Goal: Task Accomplishment & Management: Manage account settings

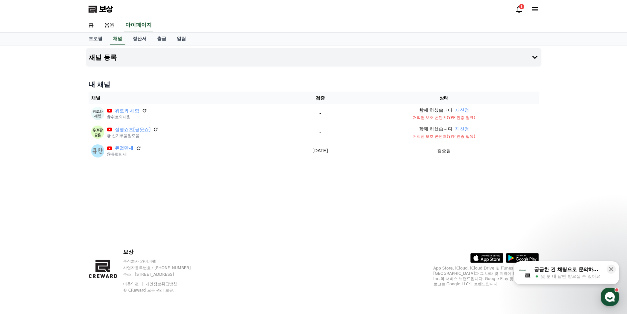
click at [135, 40] on font "정산서" at bounding box center [140, 38] width 14 height 5
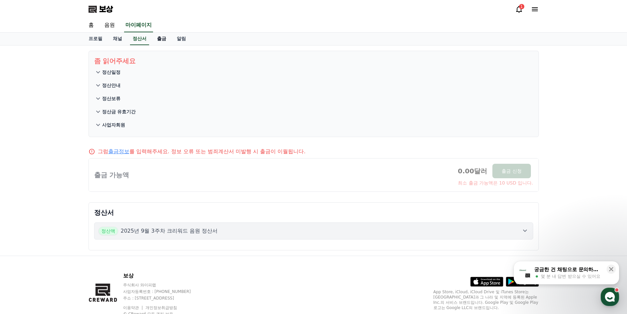
click at [160, 39] on font "출금" at bounding box center [161, 38] width 9 height 5
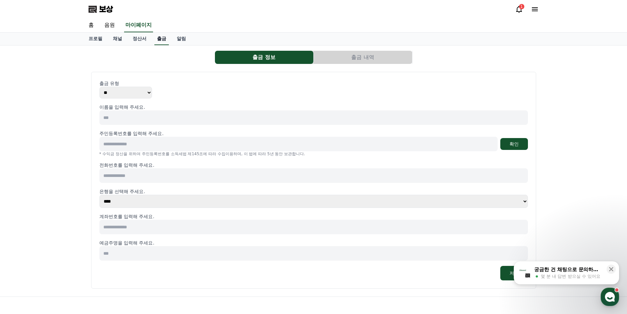
select select
click at [182, 38] on font "알림" at bounding box center [181, 38] width 9 height 5
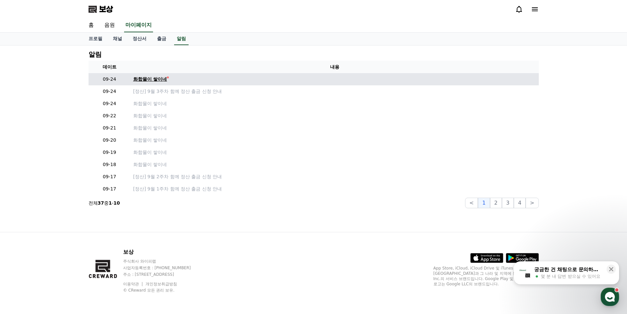
click at [161, 81] on font "화합물이 쌓이네" at bounding box center [150, 78] width 34 height 5
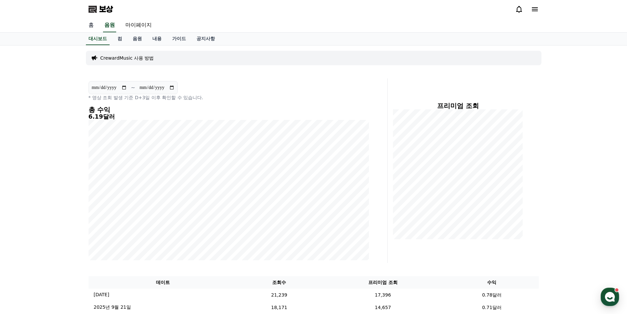
click at [90, 24] on font "홈" at bounding box center [91, 25] width 5 height 6
